Goal: Navigation & Orientation: Find specific page/section

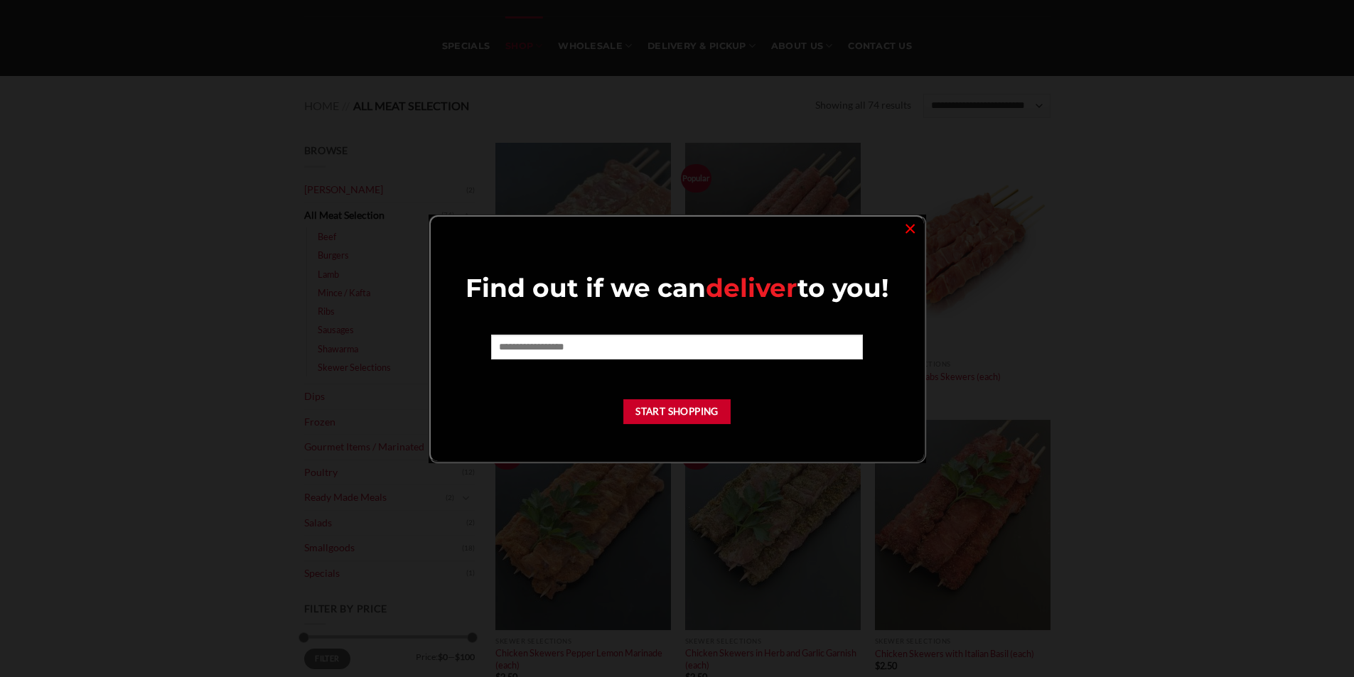
scroll to position [213, 0]
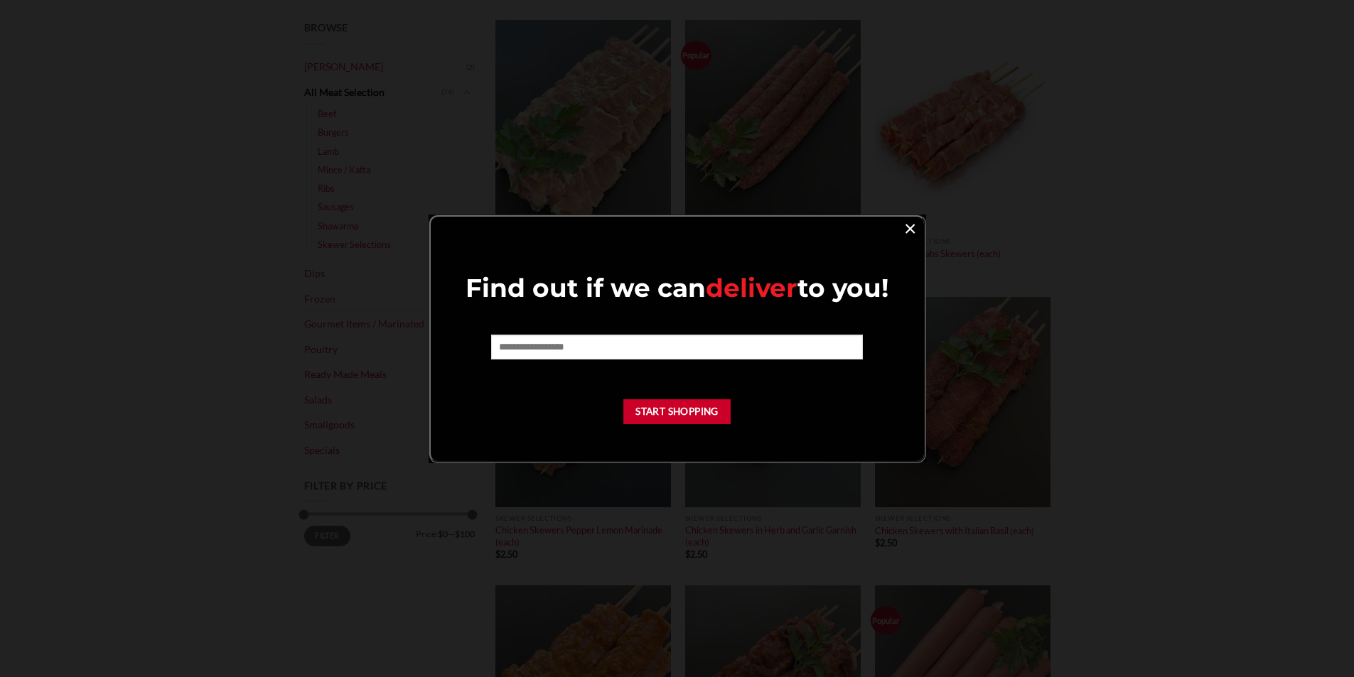
click at [917, 231] on link "×" at bounding box center [910, 227] width 21 height 19
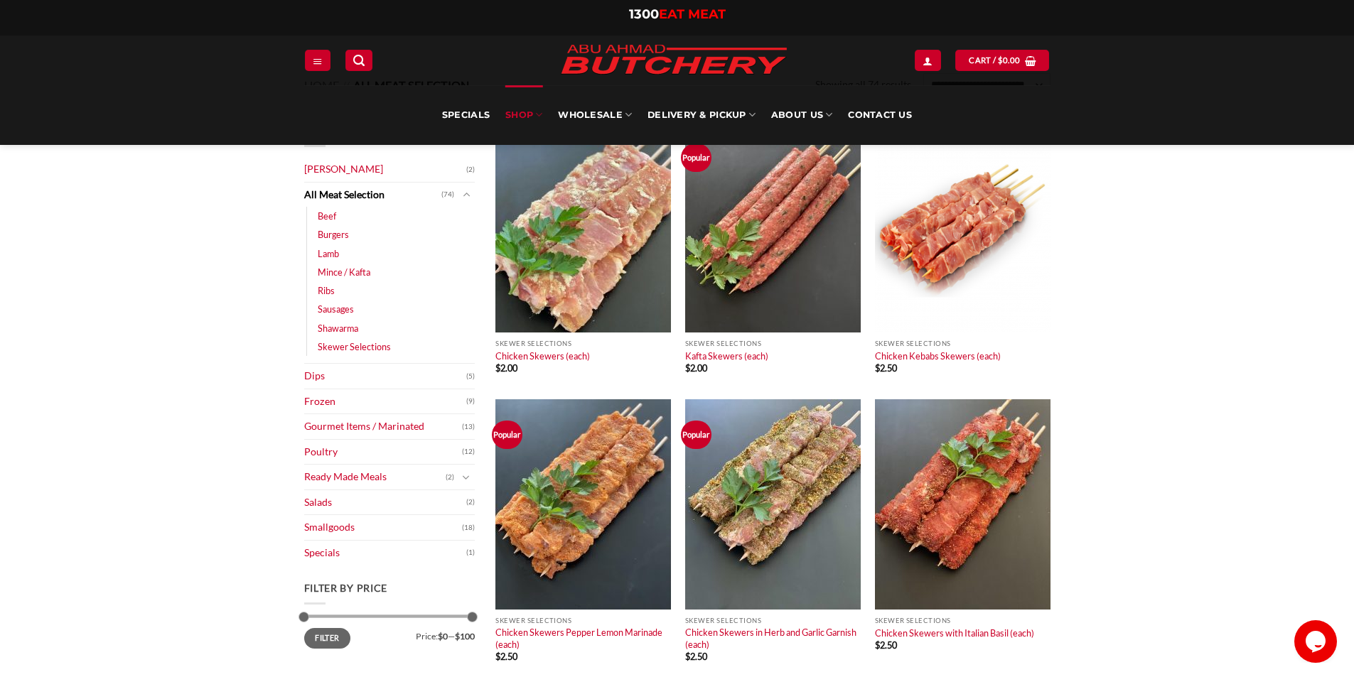
scroll to position [0, 0]
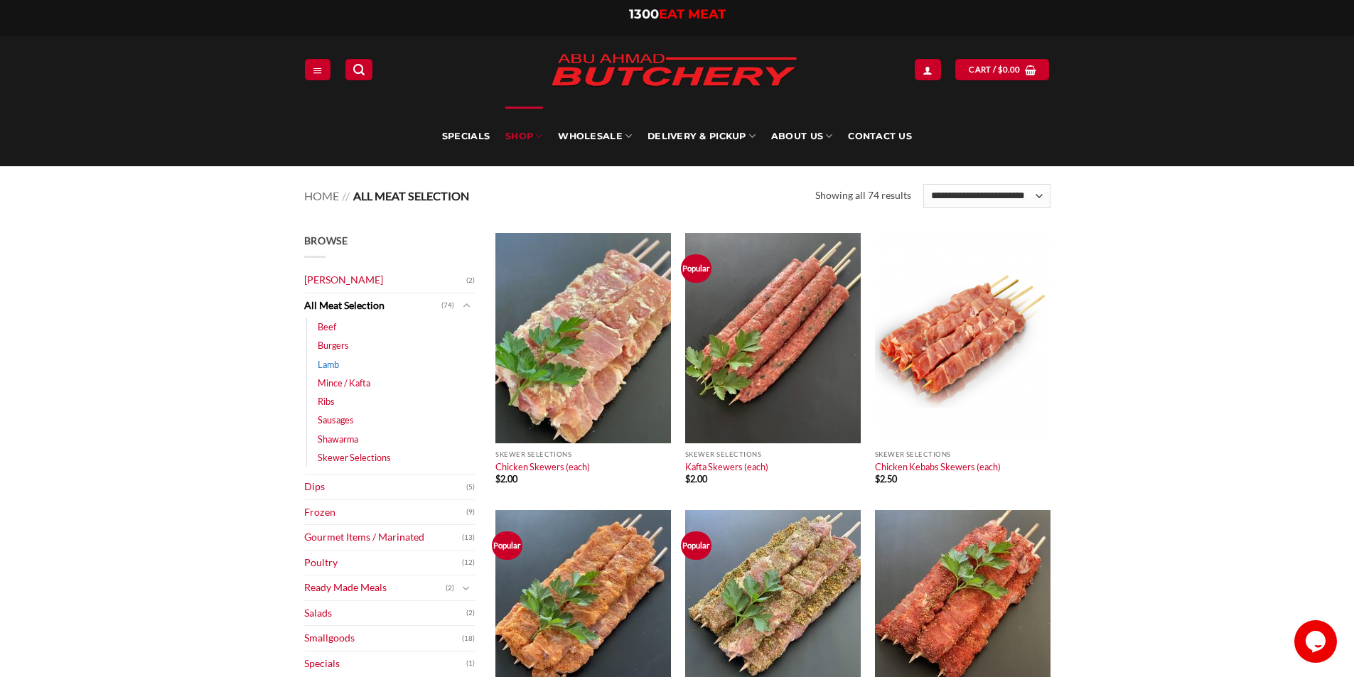
click at [332, 362] on link "Lamb" at bounding box center [328, 364] width 21 height 18
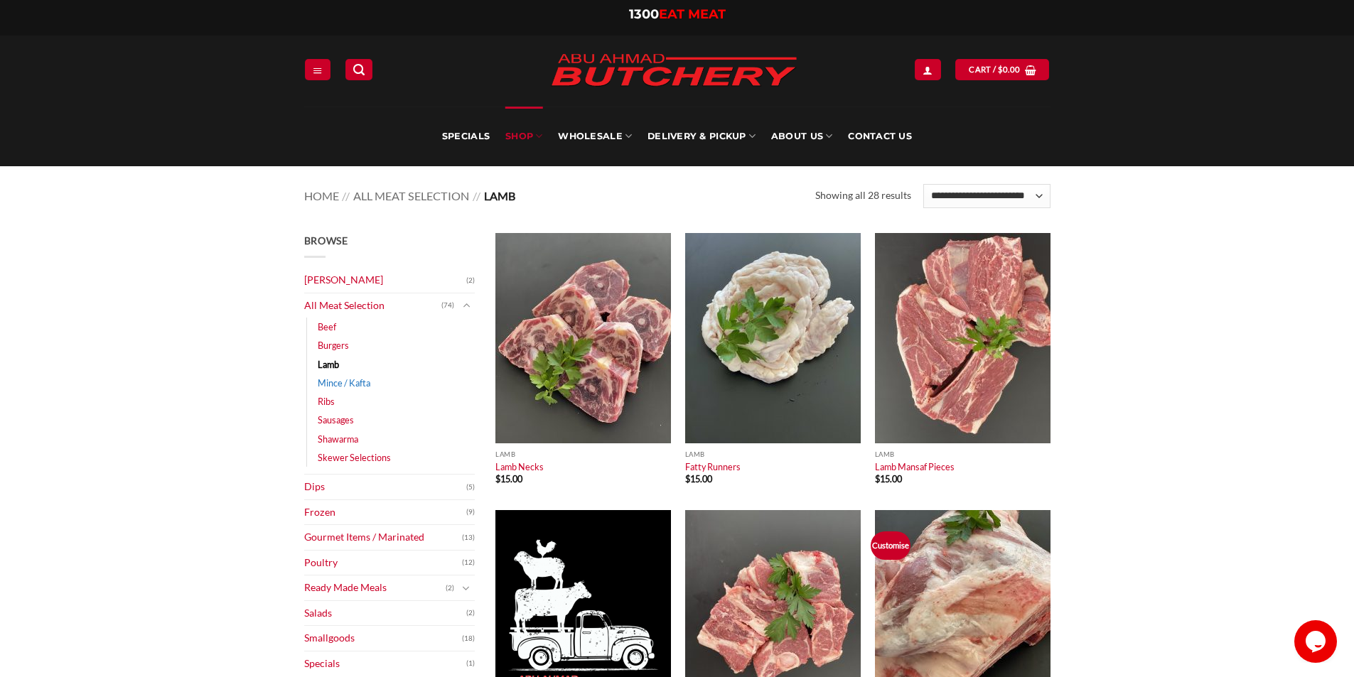
click at [342, 384] on link "Mince / Kafta" at bounding box center [344, 383] width 53 height 18
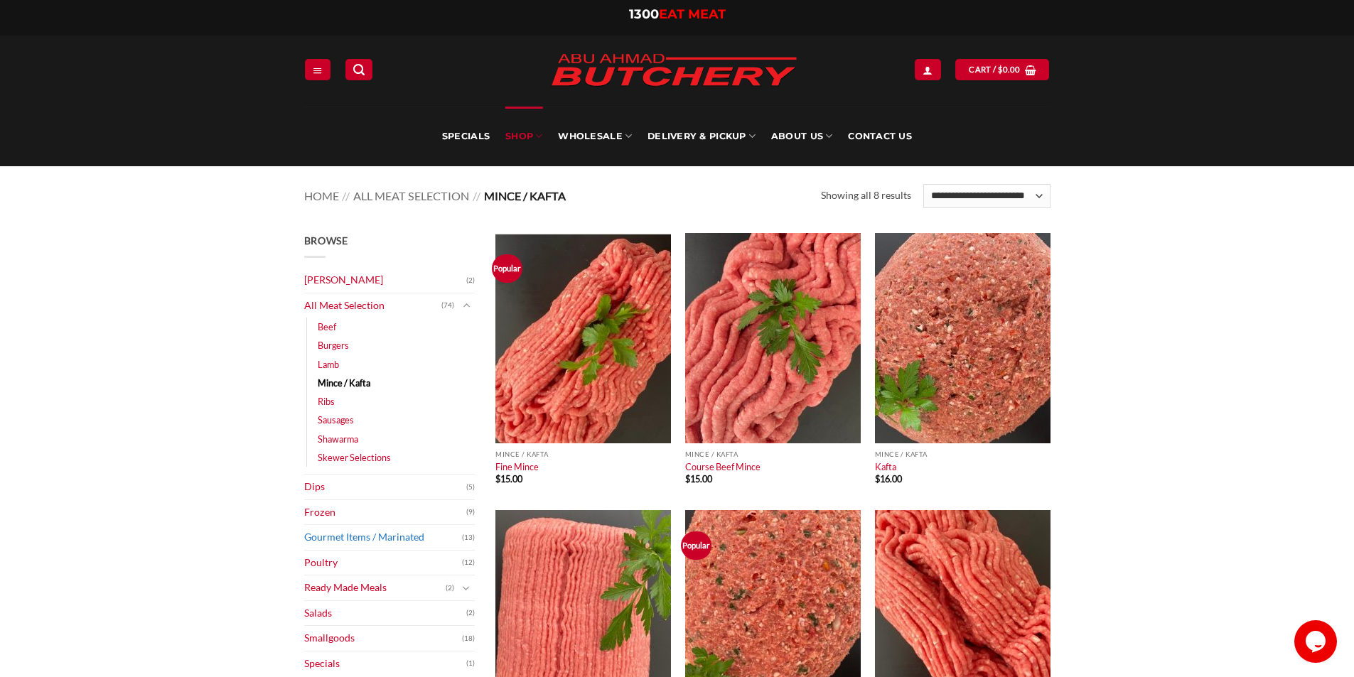
click at [322, 536] on link "Gourmet Items / Marinated" at bounding box center [383, 537] width 158 height 25
